Goal: Navigation & Orientation: Find specific page/section

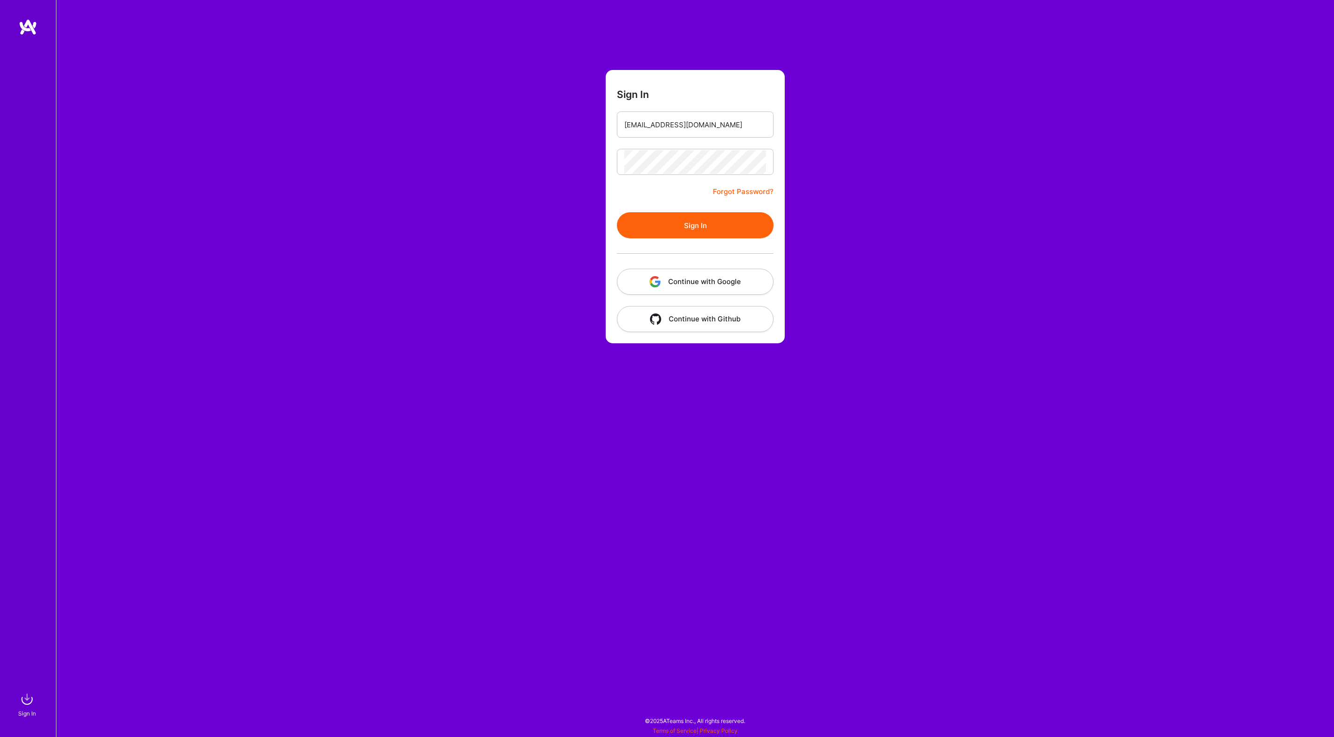
click at [713, 277] on button "Continue with Google" at bounding box center [695, 282] width 157 height 26
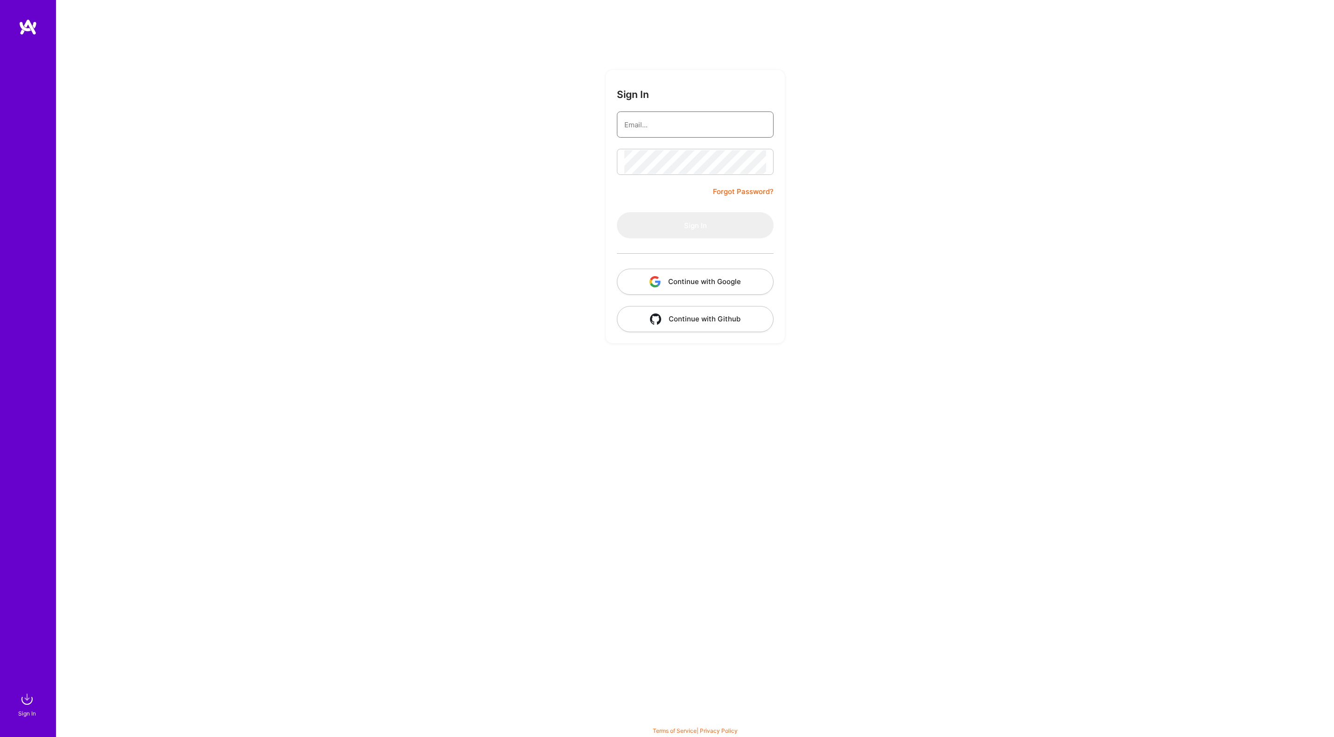
type input "[EMAIL_ADDRESS][DOMAIN_NAME]"
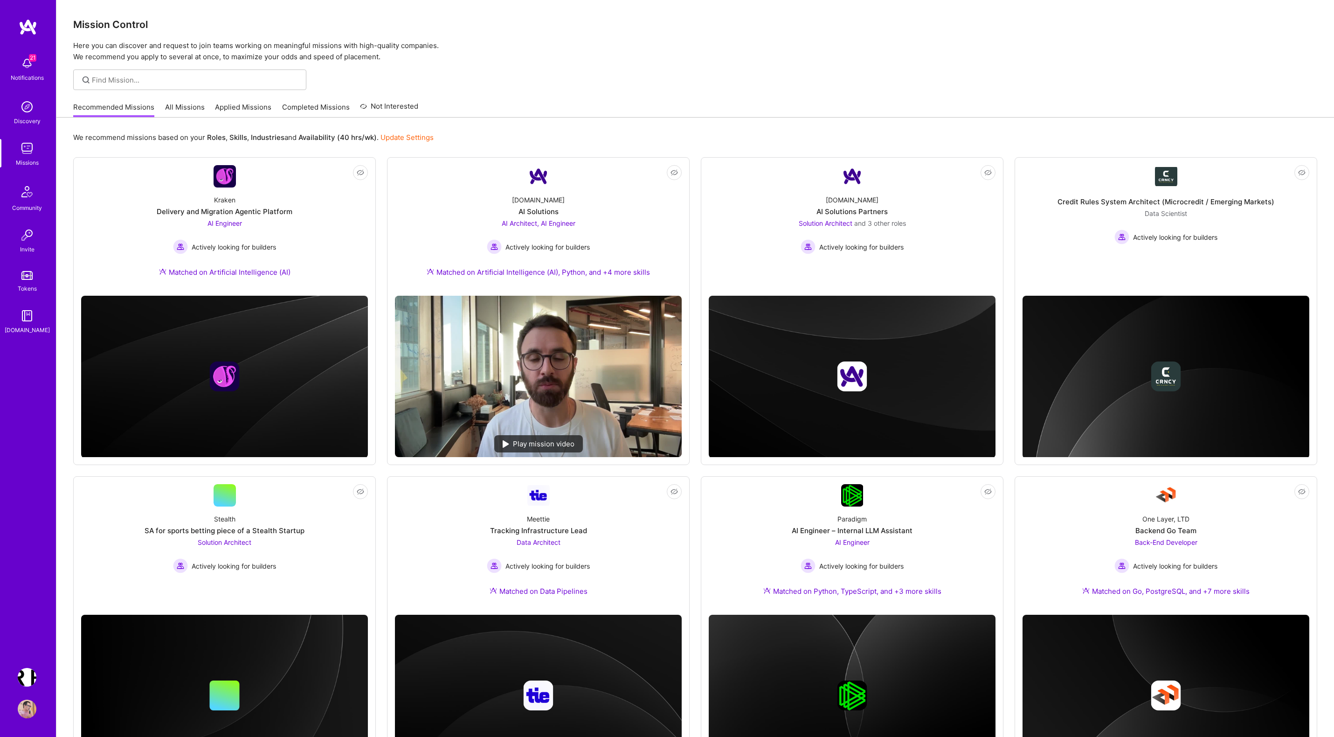
click at [186, 107] on link "All Missions" at bounding box center [185, 109] width 40 height 15
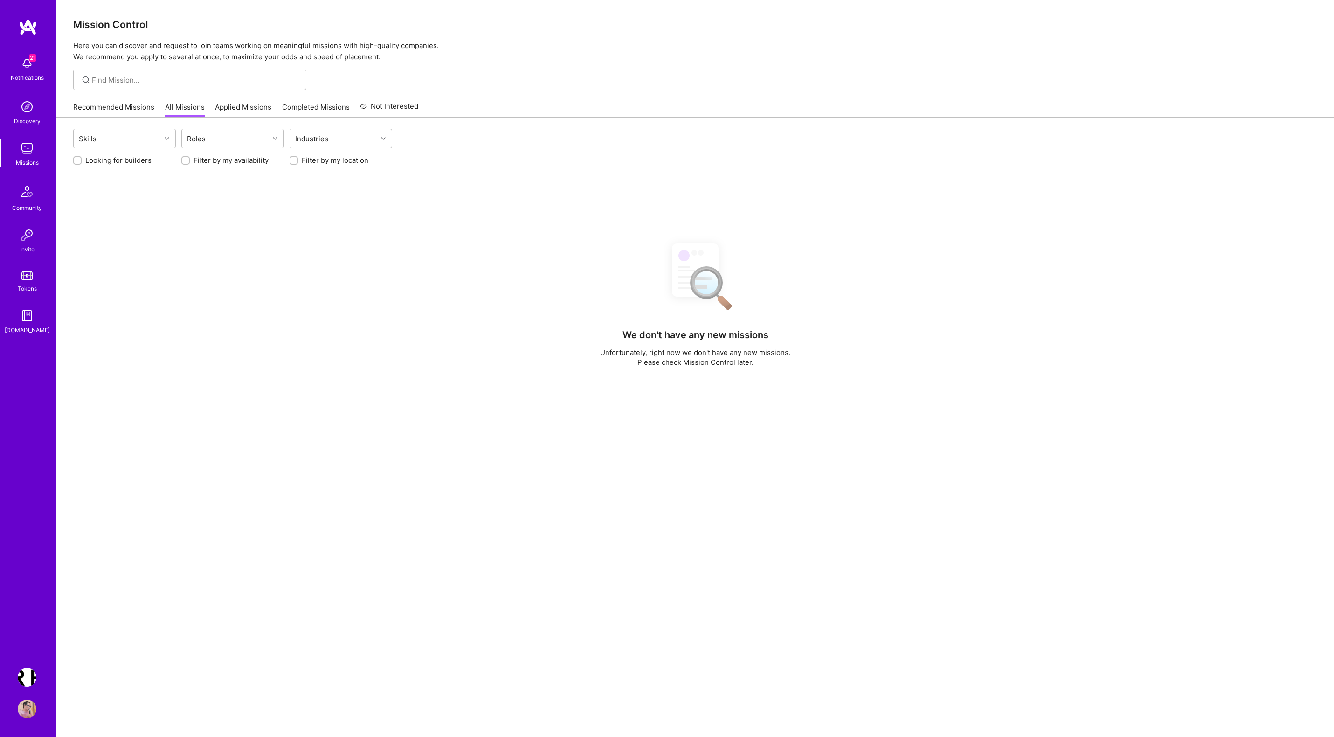
click at [247, 105] on link "Applied Missions" at bounding box center [243, 109] width 56 height 15
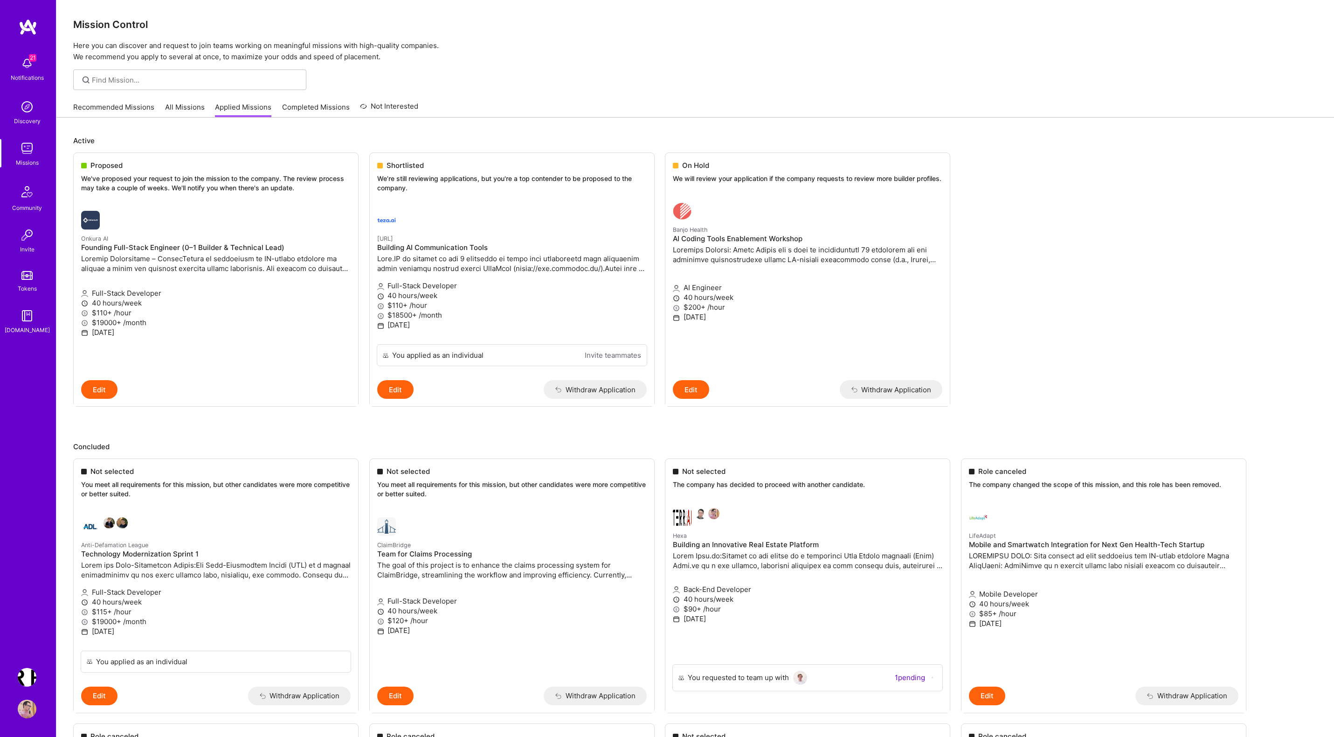
click at [187, 107] on link "All Missions" at bounding box center [185, 109] width 40 height 15
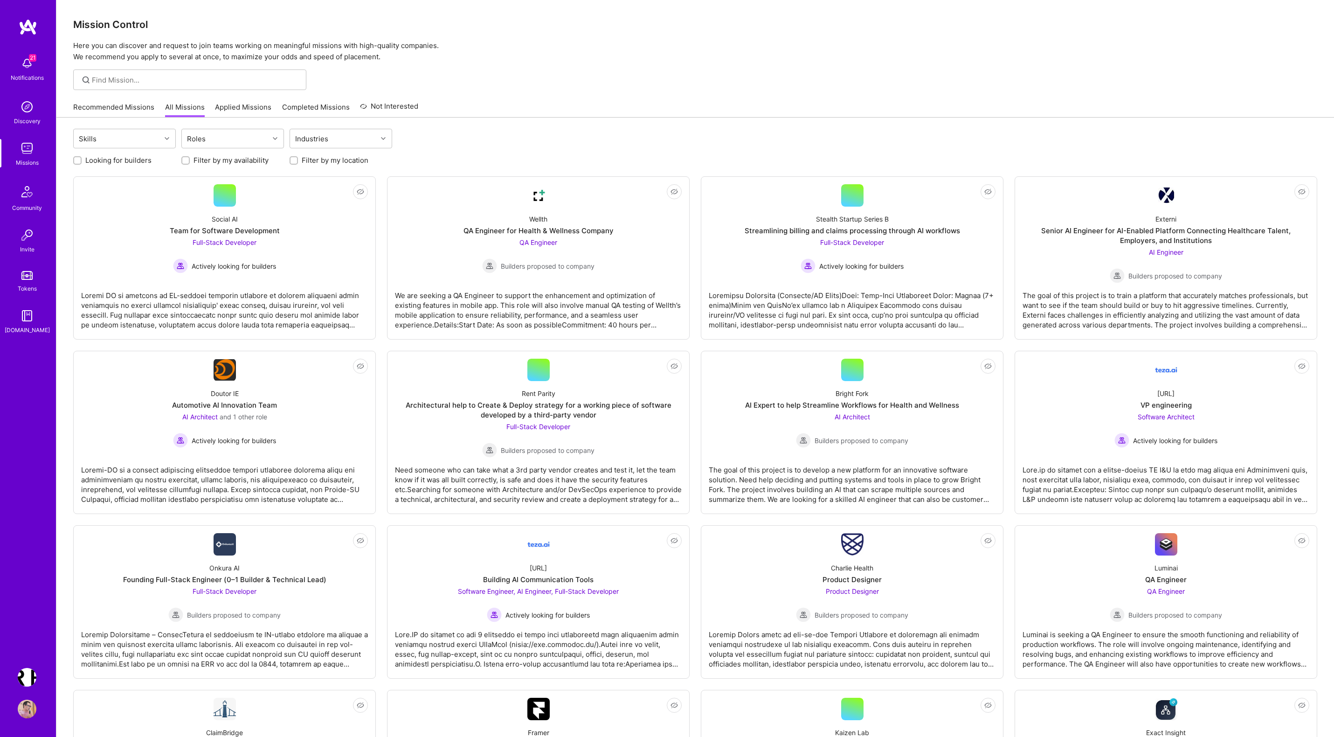
click at [131, 158] on label "Looking for builders" at bounding box center [118, 160] width 66 height 10
click at [82, 158] on input "Looking for builders" at bounding box center [78, 161] width 7 height 7
checkbox input "true"
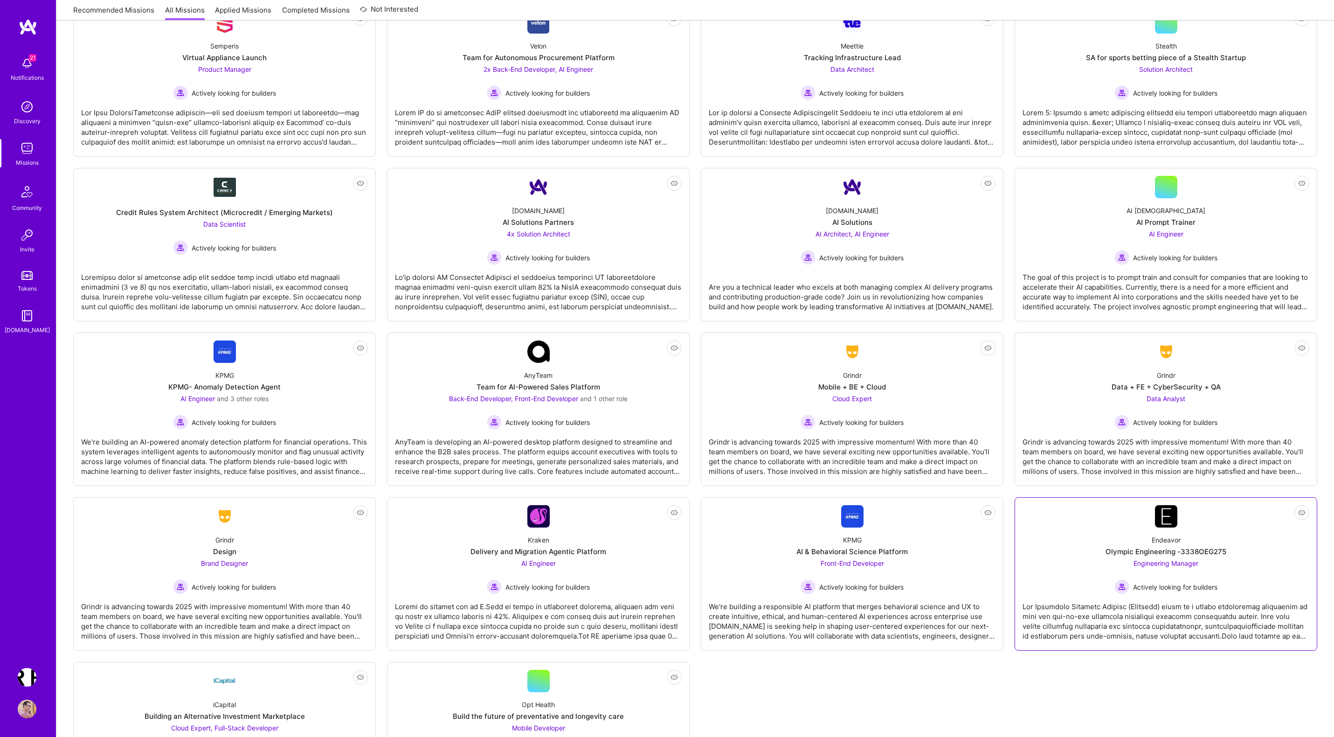
scroll to position [733, 0]
